Goal: Navigation & Orientation: Find specific page/section

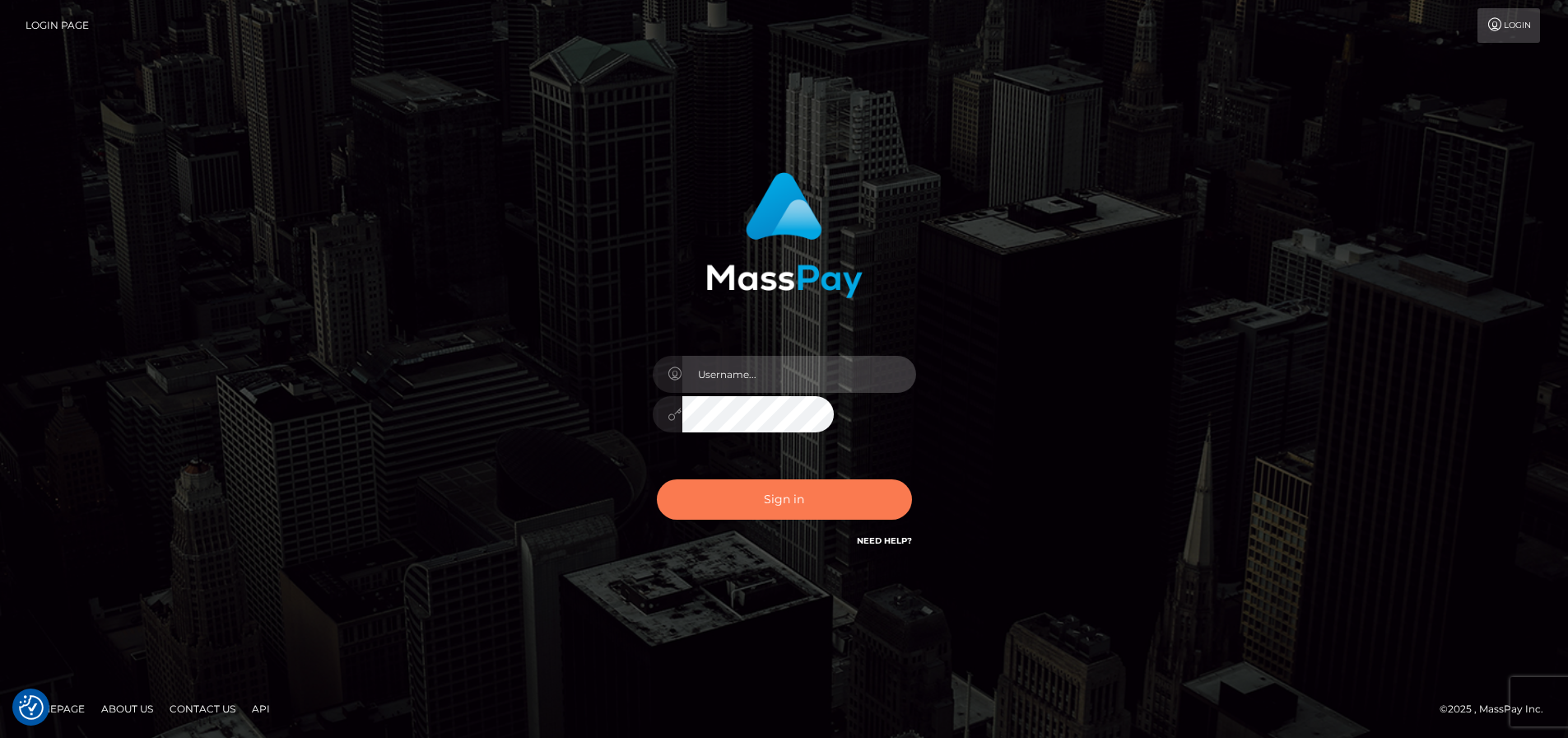
type input "[PERSON_NAME].ctfo"
click at [657, 520] on button "Sign in" at bounding box center [784, 499] width 255 height 40
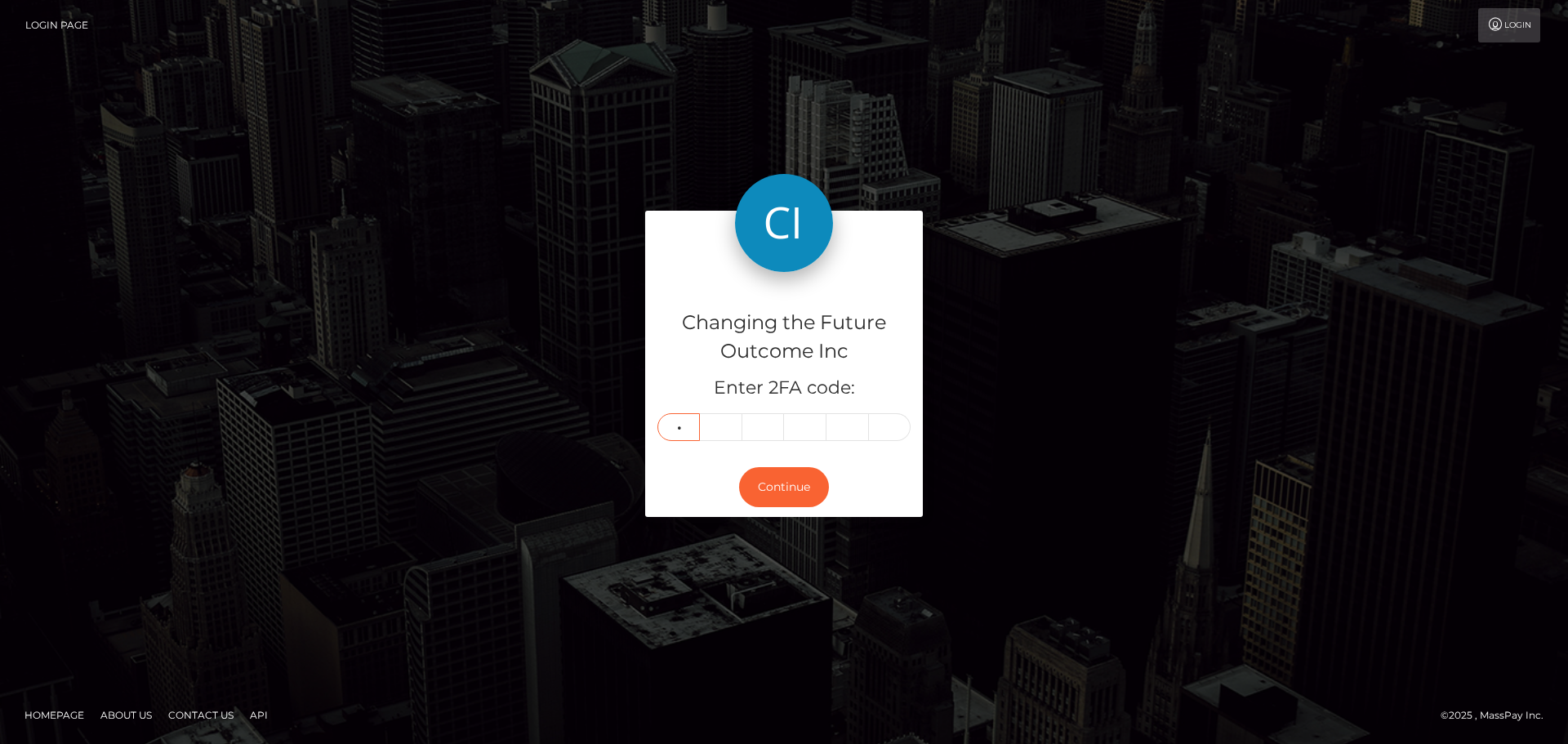
type input "6"
type input "8"
type input "4"
type input "6"
type input "8"
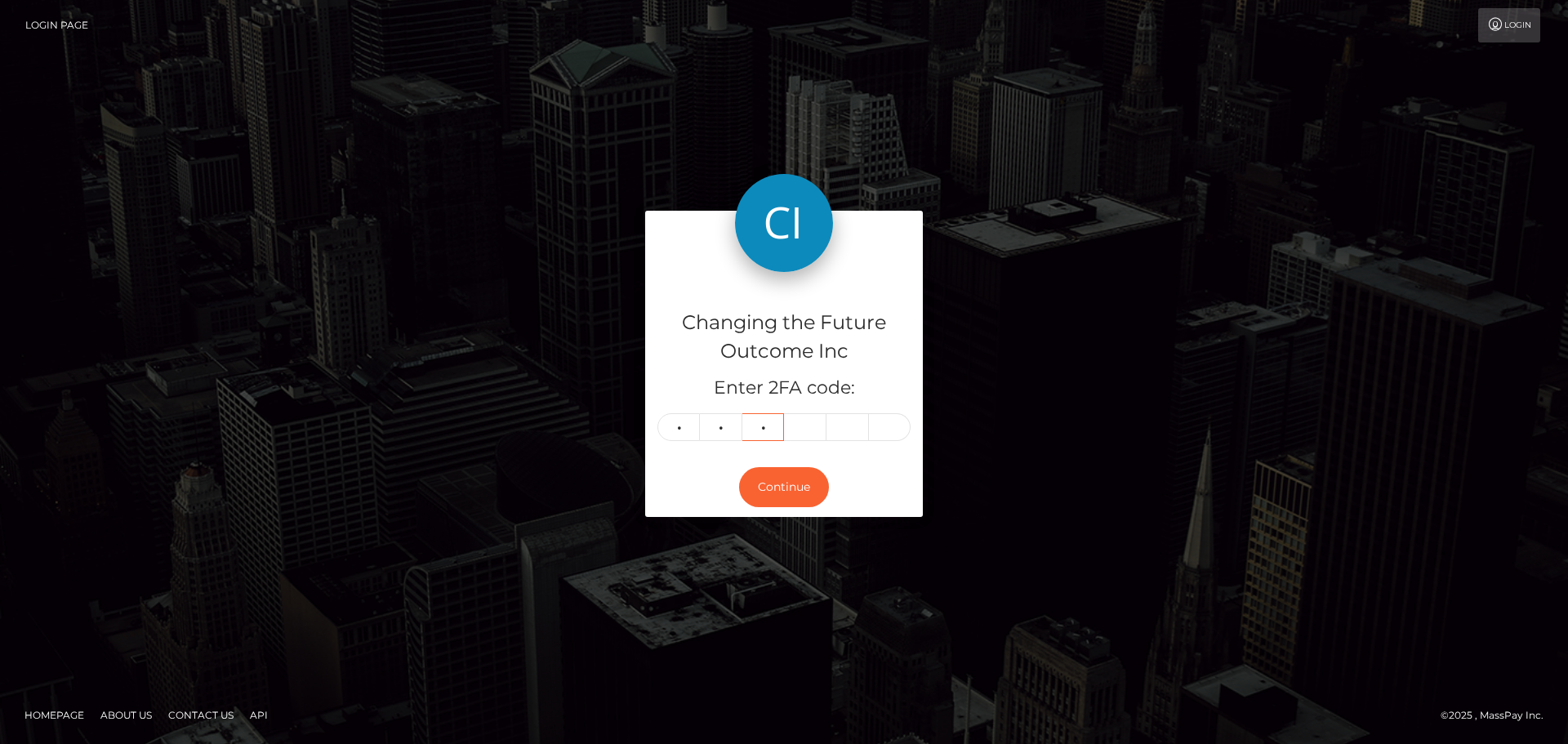
type input "1"
type input "5"
type input "1"
type input "2"
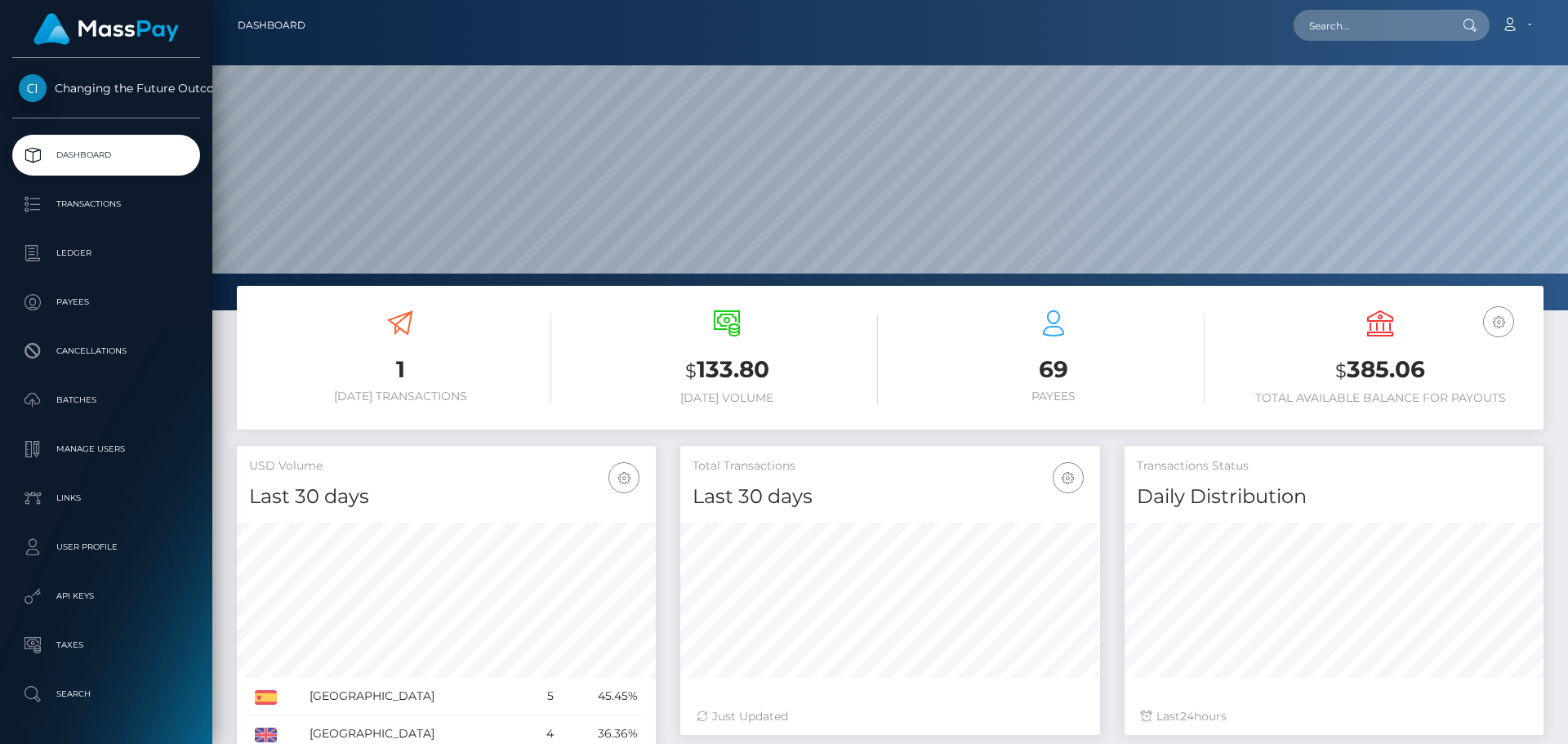
scroll to position [289, 419]
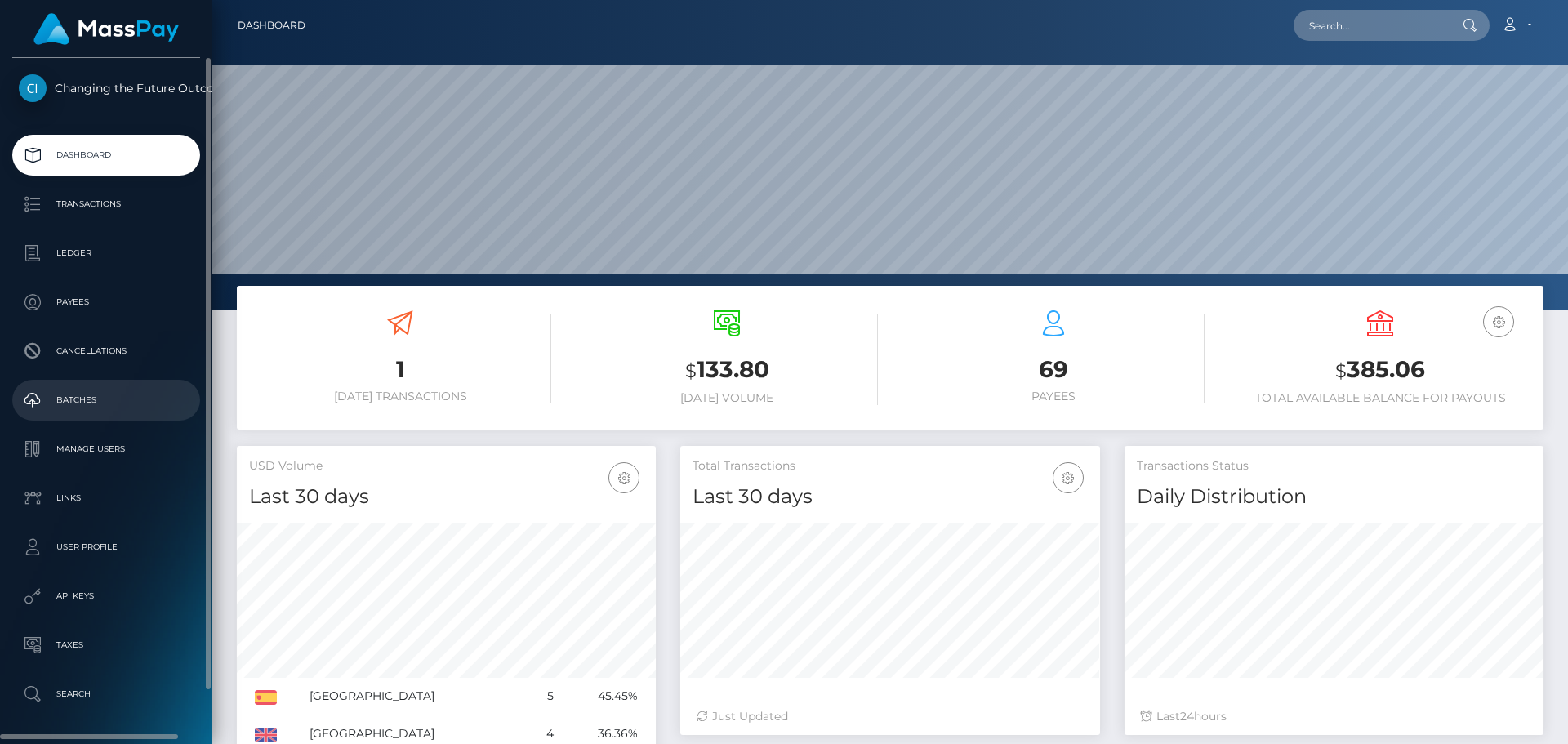
click at [47, 394] on p "Batches" at bounding box center [106, 400] width 175 height 25
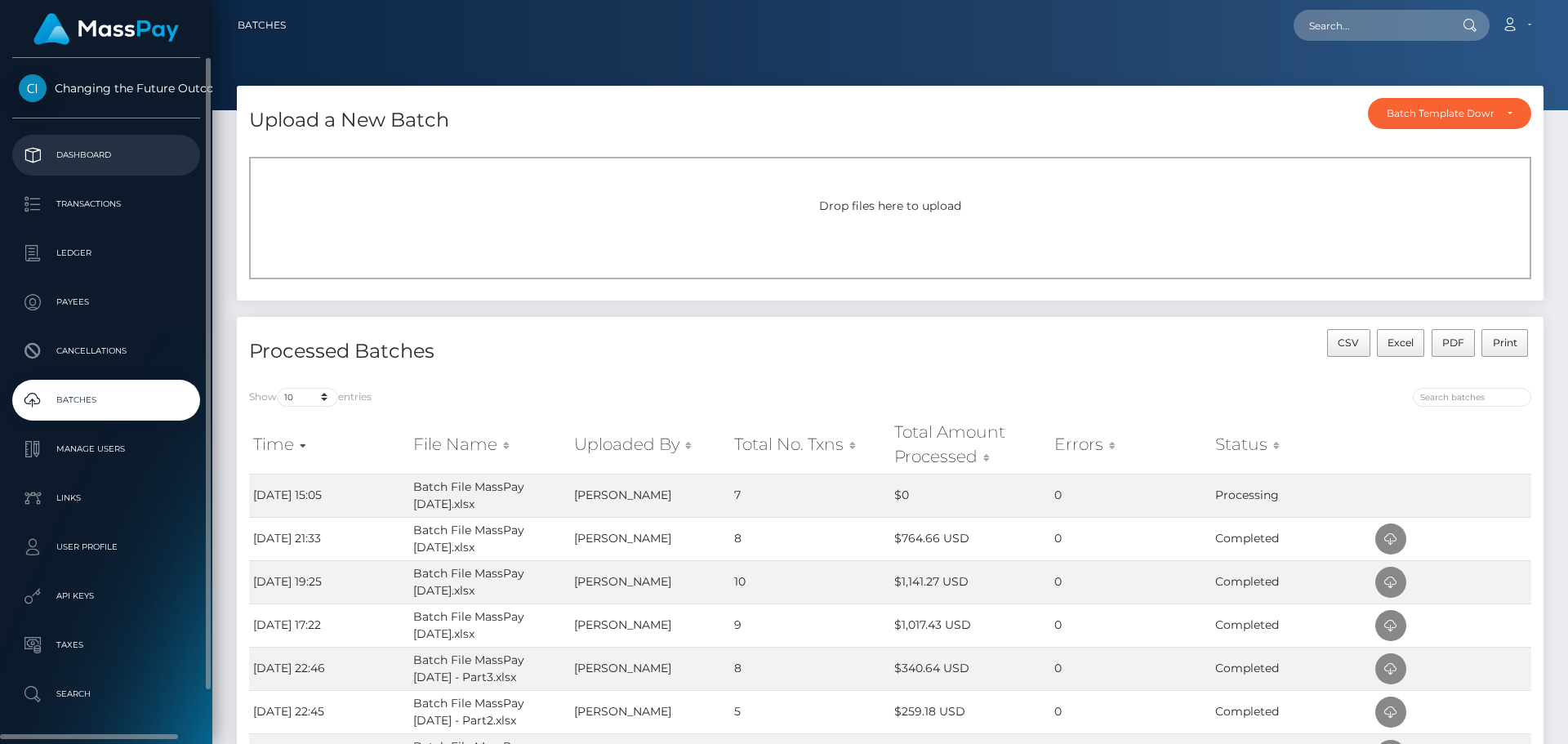
click at [97, 155] on p "Dashboard" at bounding box center [106, 155] width 175 height 25
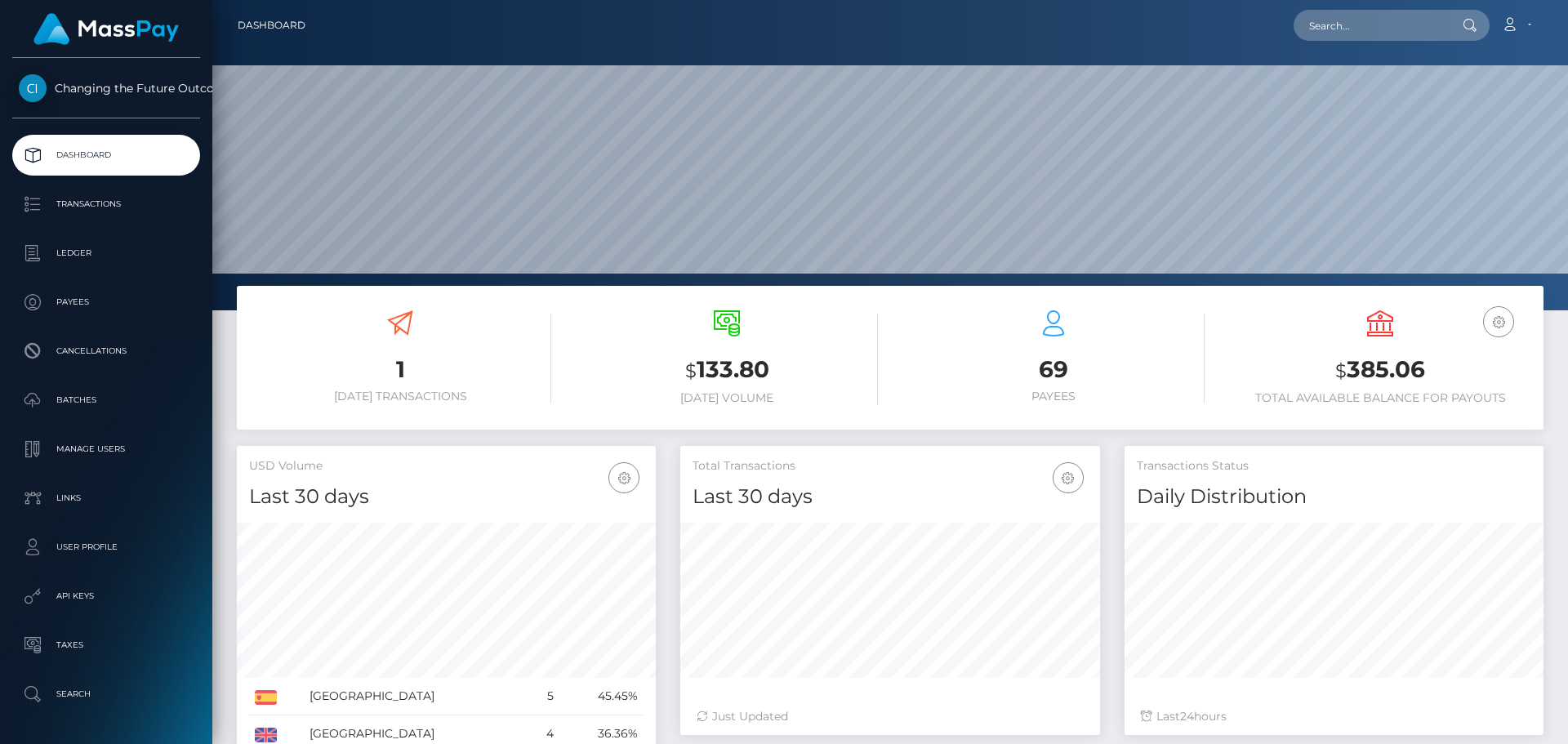
scroll to position [289, 419]
click at [85, 155] on p "Dashboard" at bounding box center [106, 155] width 175 height 25
click at [71, 153] on p "Dashboard" at bounding box center [106, 155] width 175 height 25
